Goal: Check status: Check status

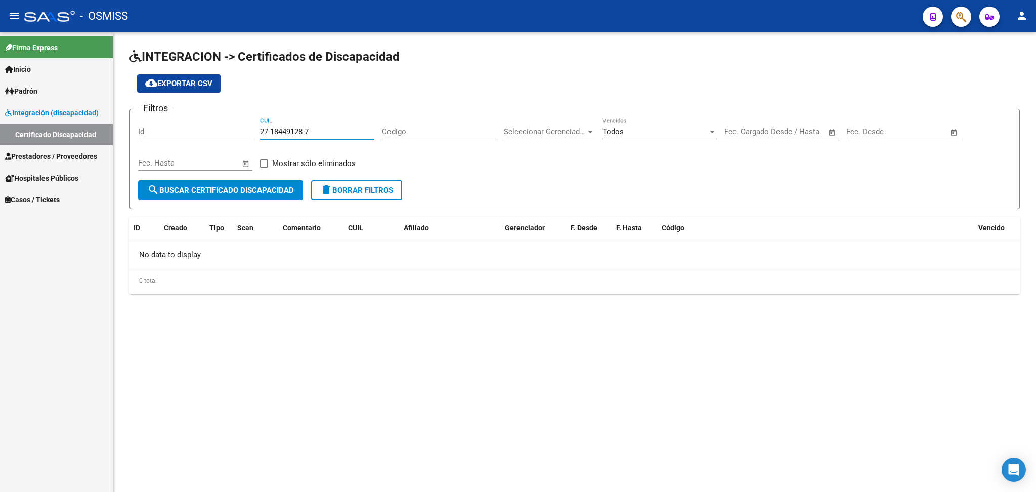
drag, startPoint x: 261, startPoint y: 129, endPoint x: 350, endPoint y: 129, distance: 88.5
click at [350, 129] on input "27-18449128-7" at bounding box center [317, 131] width 114 height 9
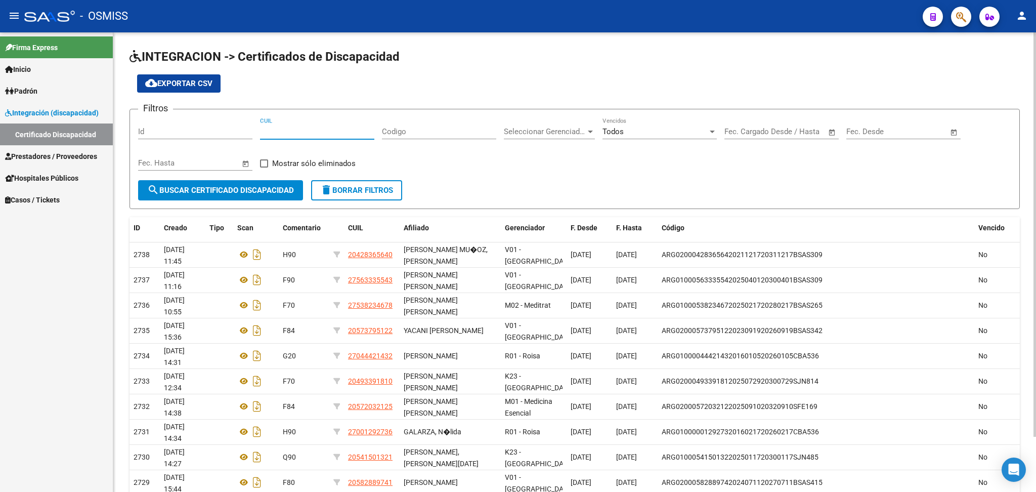
click at [353, 137] on div "CUIL" at bounding box center [317, 128] width 114 height 22
paste input "20-42836564-0"
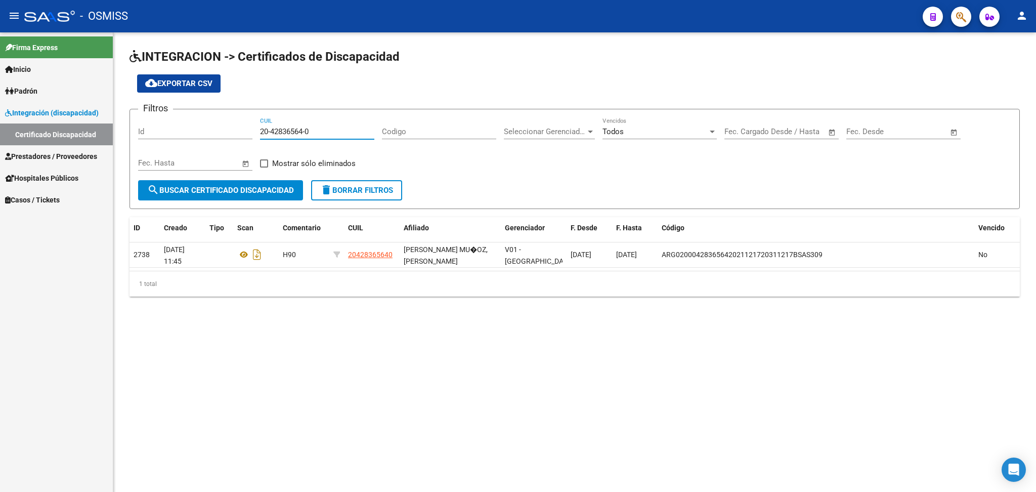
type input "20-42836564-0"
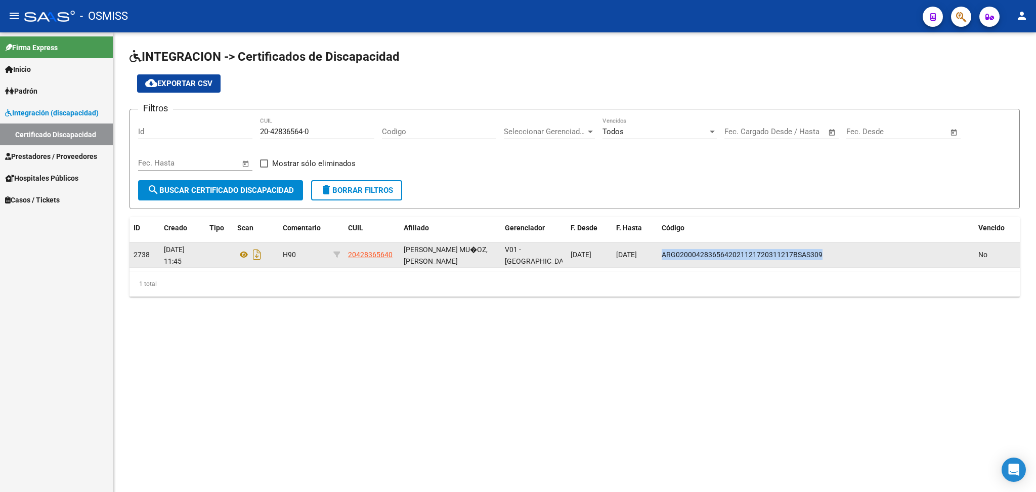
drag, startPoint x: 661, startPoint y: 253, endPoint x: 771, endPoint y: 254, distance: 109.3
click at [846, 252] on div "ARG02000428365642021121720311217BSAS309" at bounding box center [816, 255] width 309 height 12
copy span "ARG02000428365642021121720311217BSAS309"
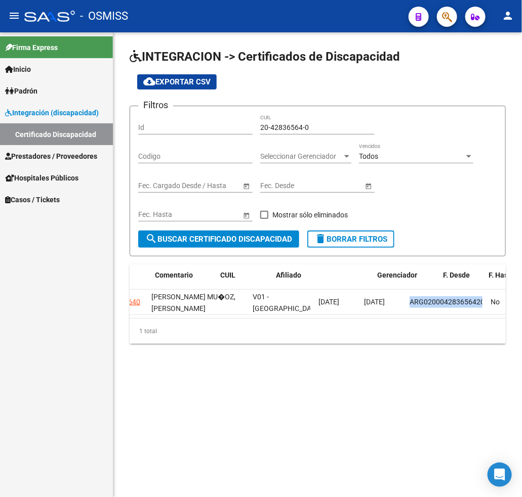
scroll to position [0, 278]
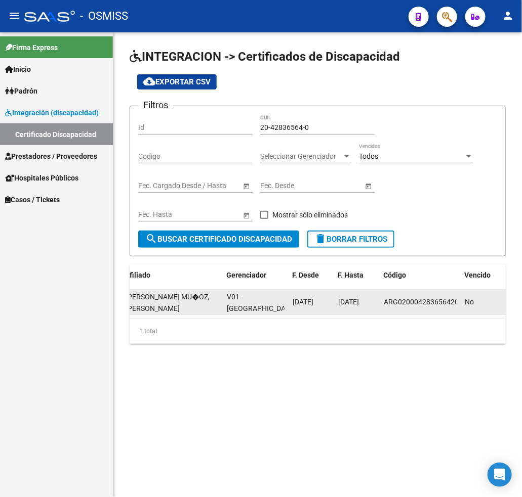
click at [293, 298] on span "[DATE]" at bounding box center [302, 302] width 21 height 8
drag, startPoint x: 292, startPoint y: 301, endPoint x: 316, endPoint y: 301, distance: 24.3
click at [334, 301] on div "2738 [DATE] 11:45 H90 20428365640 [PERSON_NAME] MU�OZ, [PERSON_NAME] V01 - Vias…" at bounding box center [178, 302] width 655 height 25
copy span "[DATE]"
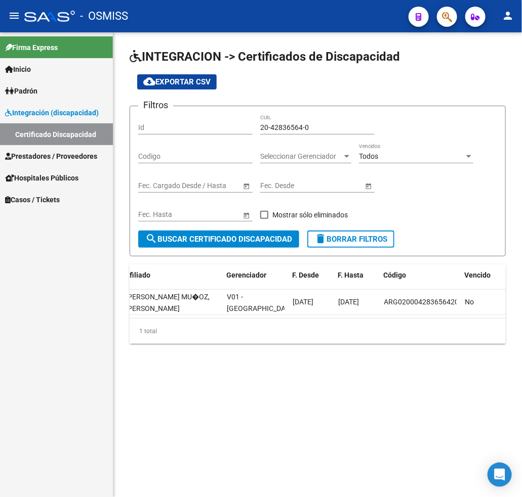
drag, startPoint x: 26, startPoint y: 372, endPoint x: 2, endPoint y: 375, distance: 24.5
click at [26, 373] on div "Firma Express Inicio Calendario SSS Instructivos Contacto OS [PERSON_NAME] [PER…" at bounding box center [56, 264] width 113 height 465
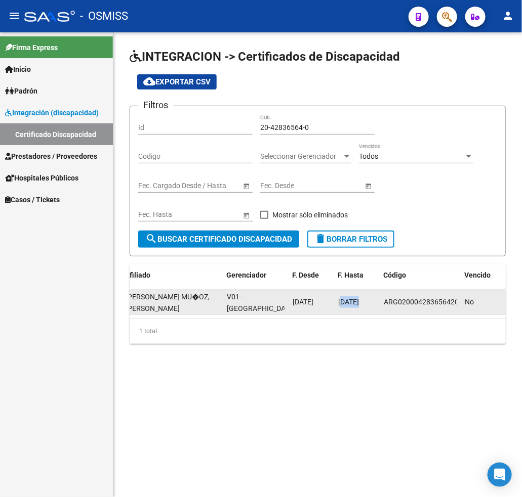
drag, startPoint x: 341, startPoint y: 298, endPoint x: 377, endPoint y: 302, distance: 36.7
click at [379, 302] on div "2738 [DATE] 11:45 H90 20428365640 [PERSON_NAME] MU�OZ, [PERSON_NAME] V01 - Vias…" at bounding box center [178, 302] width 655 height 25
click at [359, 303] on span "[DATE]" at bounding box center [348, 302] width 21 height 8
drag, startPoint x: 338, startPoint y: 302, endPoint x: 367, endPoint y: 300, distance: 29.4
click at [377, 302] on datatable-body-cell "[DATE]" at bounding box center [357, 302] width 46 height 25
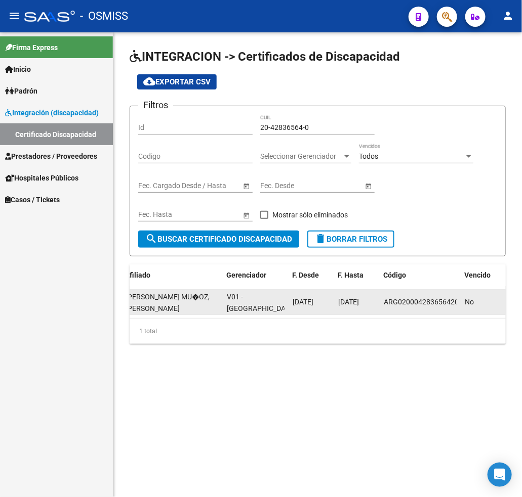
copy span "[DATE]"
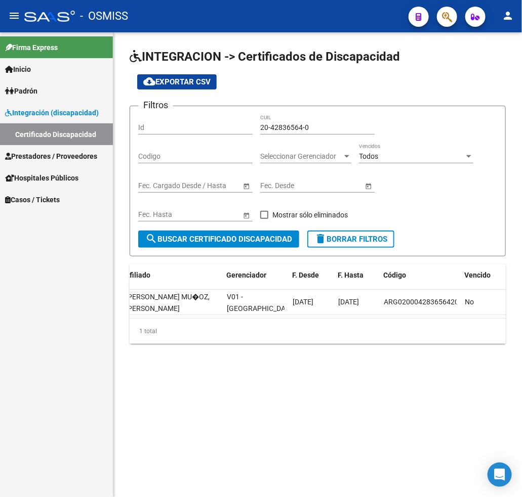
drag, startPoint x: 229, startPoint y: 434, endPoint x: 181, endPoint y: 452, distance: 51.4
click at [230, 434] on mat-sidenav-content "INTEGRACION -> Certificados de Discapacidad cloud_download Exportar CSV Filtros…" at bounding box center [317, 264] width 408 height 465
